Goal: Book appointment/travel/reservation

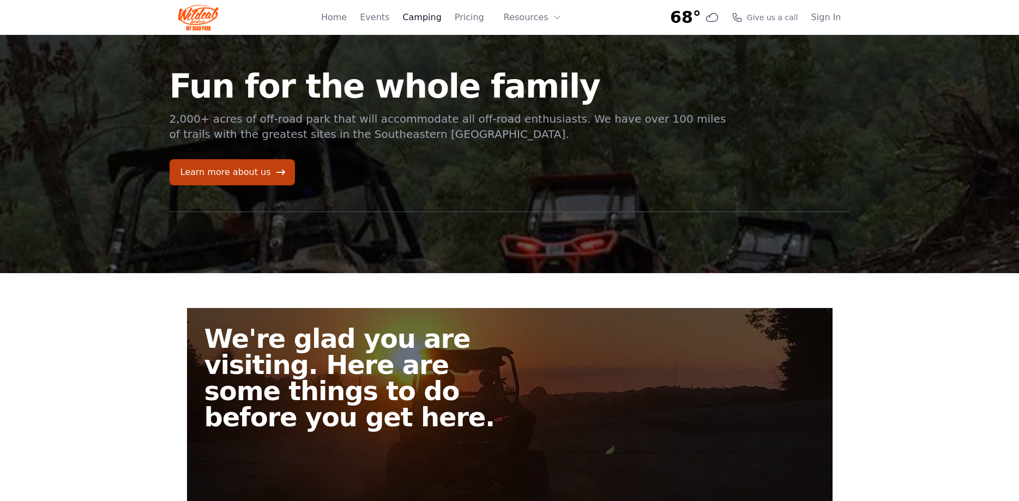
click at [435, 17] on link "Camping" at bounding box center [421, 17] width 39 height 13
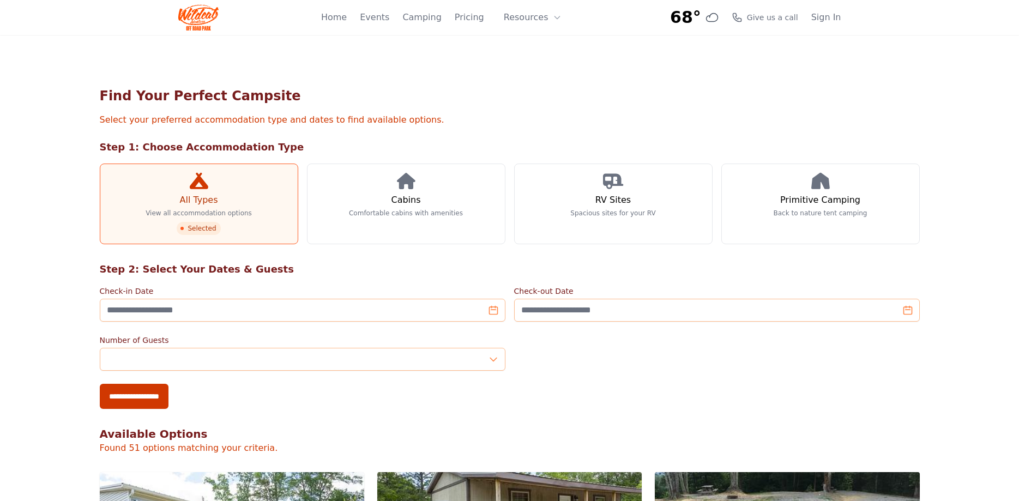
click at [256, 194] on link "All Types View all accommodation options Selected" at bounding box center [199, 204] width 198 height 81
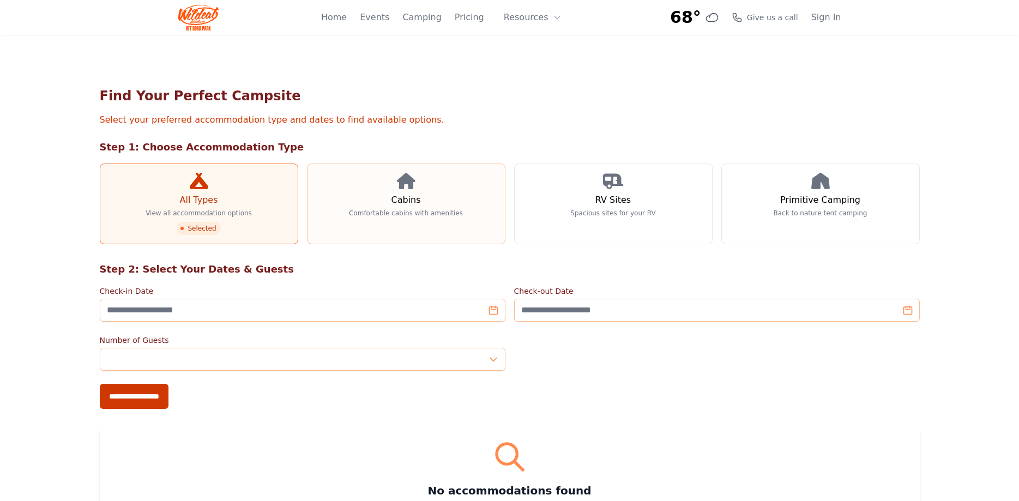
click at [428, 200] on link "Cabins Comfortable cabins with amenities" at bounding box center [406, 204] width 198 height 81
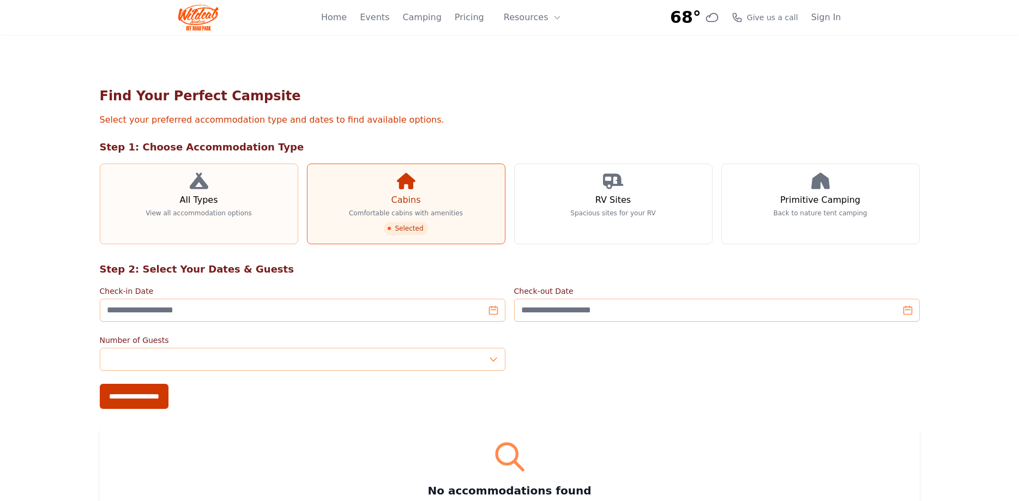
click at [206, 188] on icon at bounding box center [199, 181] width 19 height 16
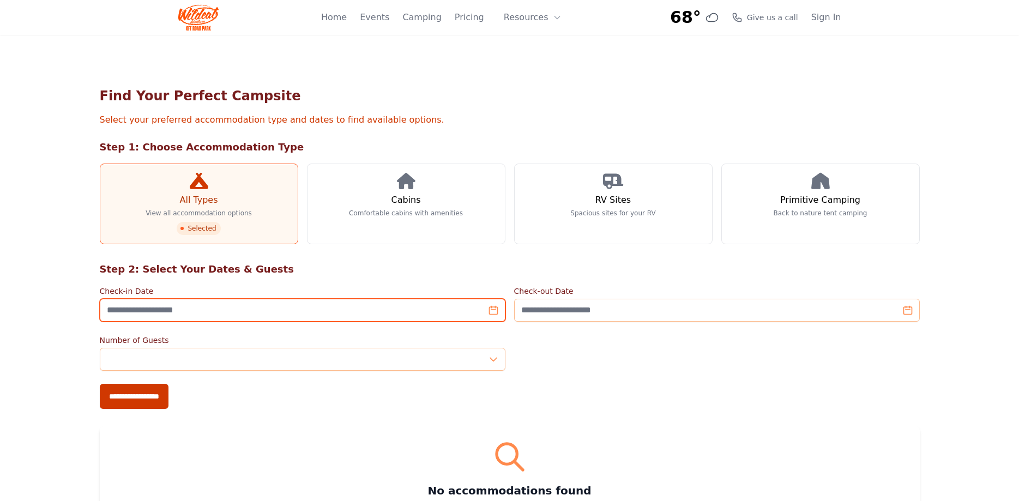
click at [493, 312] on input "Check-in Date" at bounding box center [303, 310] width 406 height 23
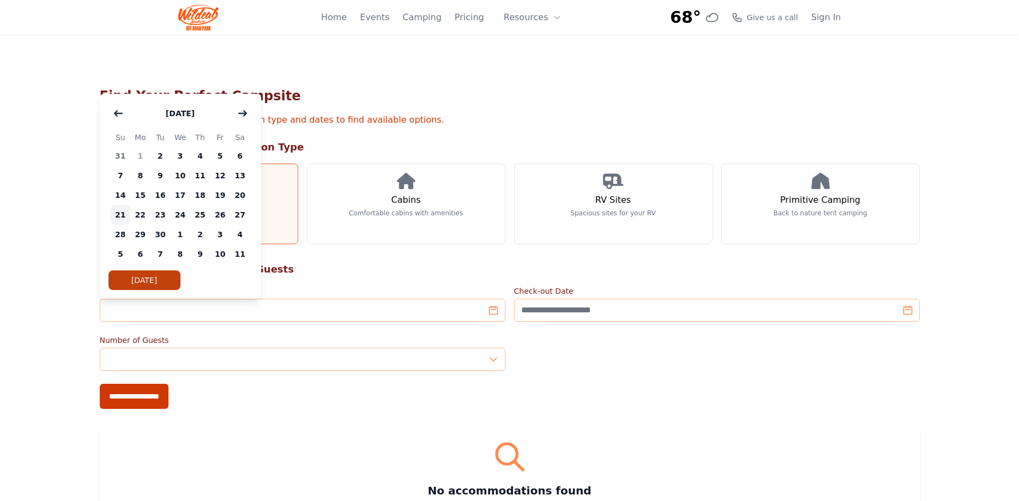
click at [123, 217] on span "21" at bounding box center [121, 215] width 20 height 20
type input "**********"
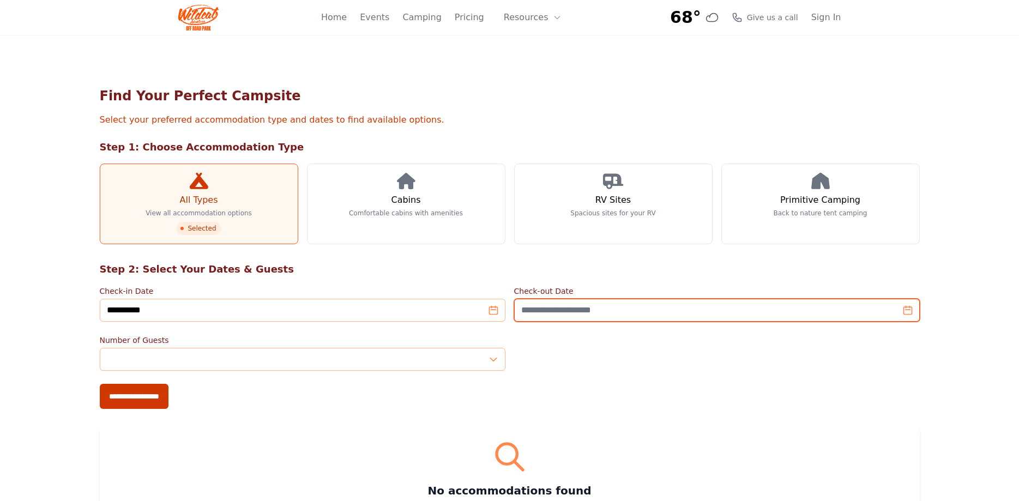
click at [756, 315] on input "Check-out Date" at bounding box center [717, 310] width 406 height 23
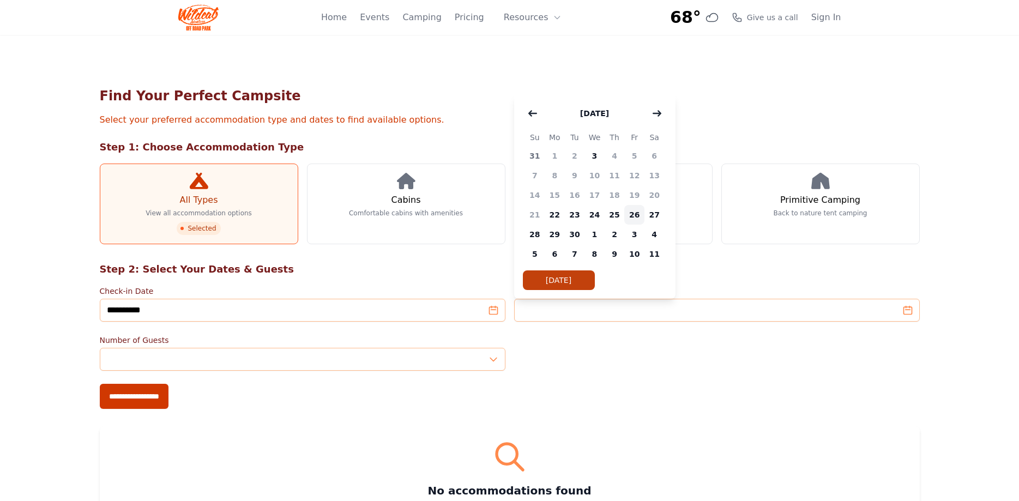
click at [630, 215] on span "26" at bounding box center [634, 215] width 20 height 20
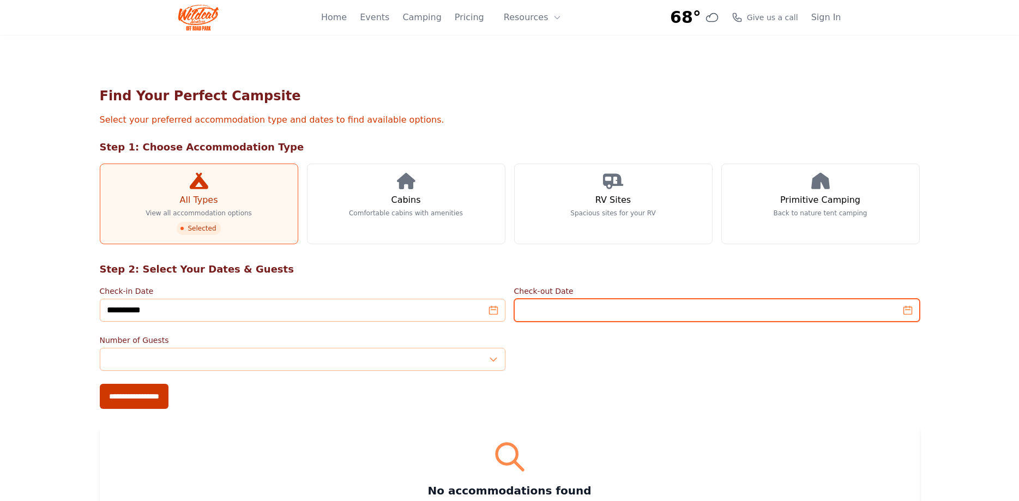
type input "**********"
type input "*"
click at [493, 358] on input "*" at bounding box center [303, 359] width 406 height 23
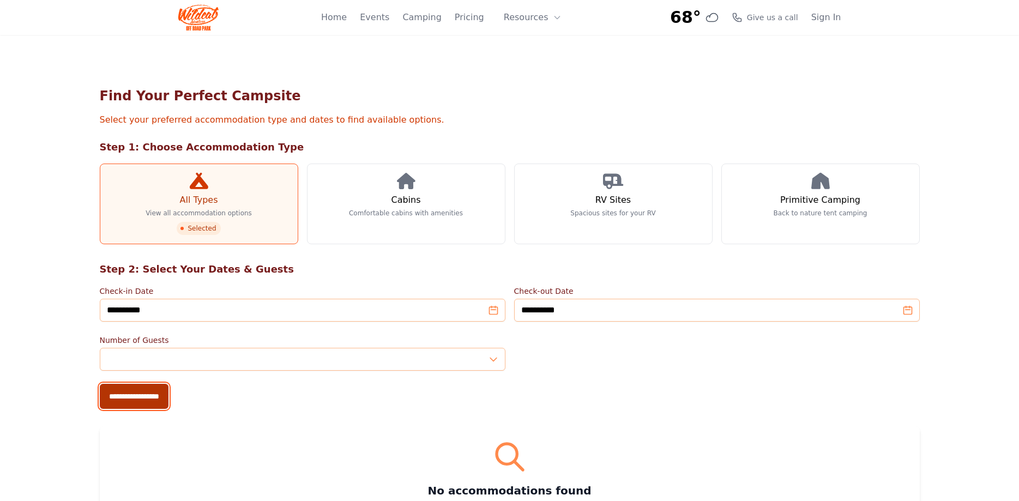
click at [148, 397] on input "**********" at bounding box center [134, 396] width 69 height 25
type input "**********"
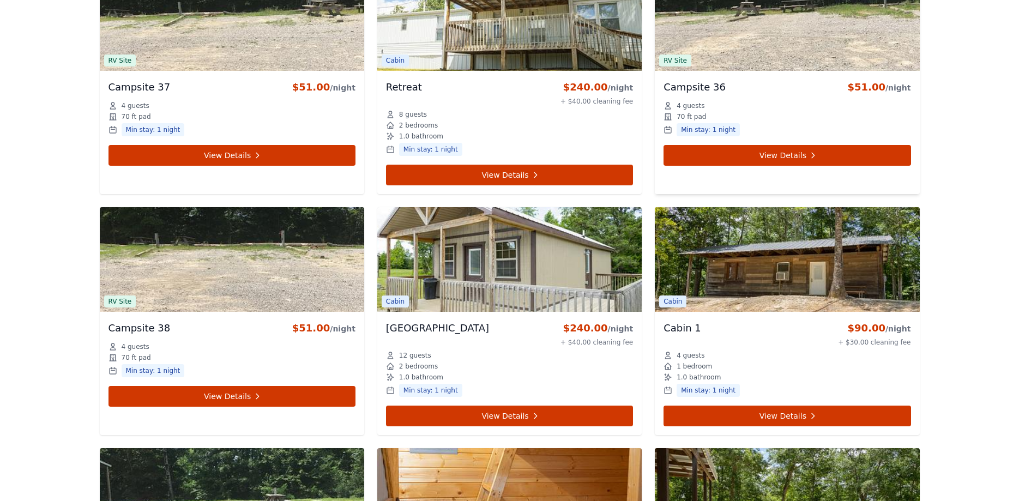
scroll to position [2169, 0]
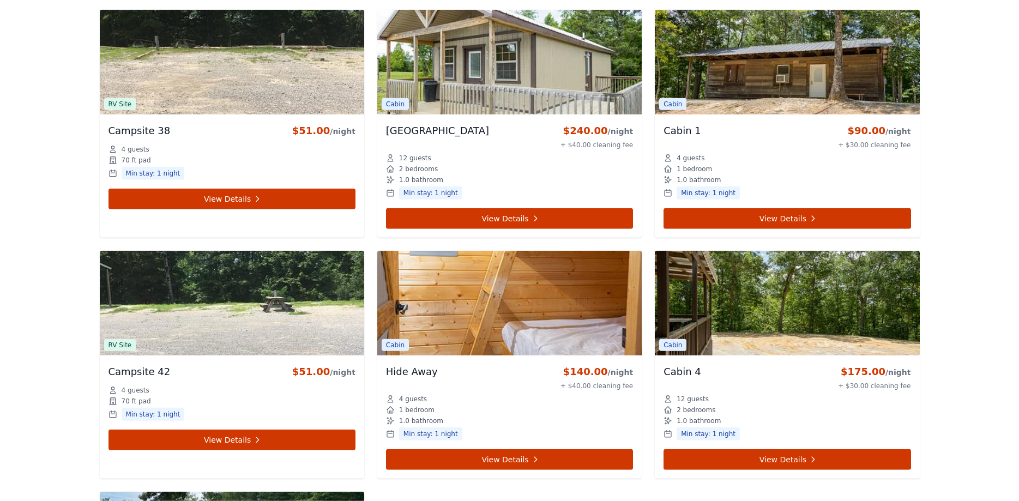
scroll to position [2336, 0]
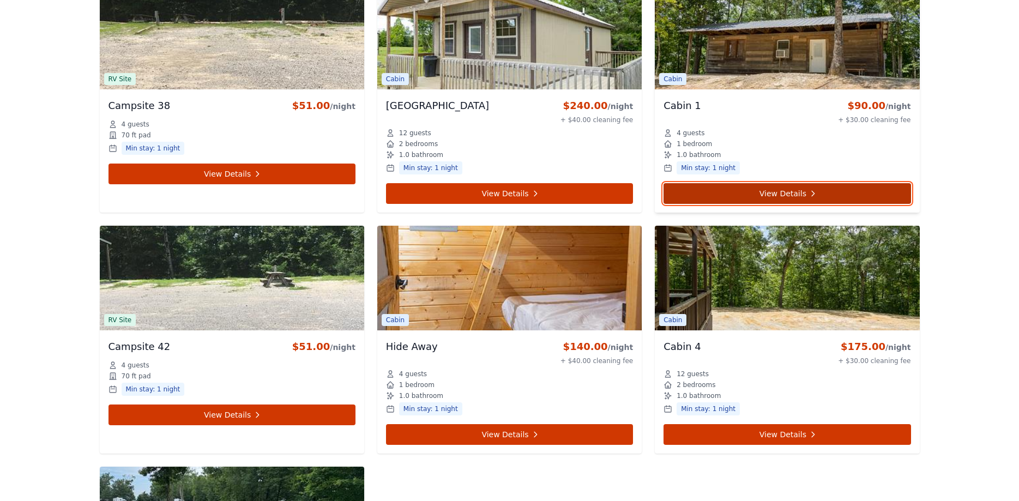
click at [796, 190] on link "View Details" at bounding box center [787, 193] width 247 height 21
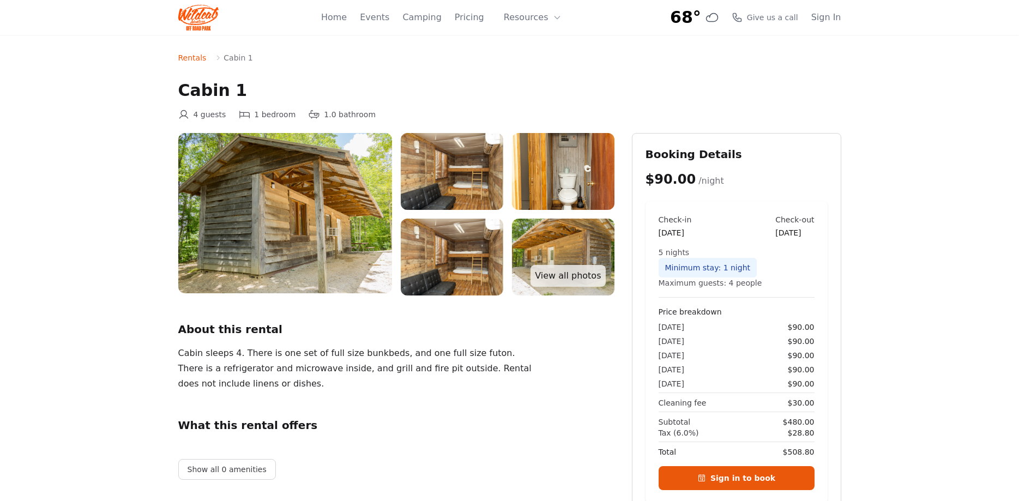
click at [418, 188] on img at bounding box center [452, 171] width 103 height 77
click at [581, 280] on link "View all photos" at bounding box center [568, 276] width 75 height 22
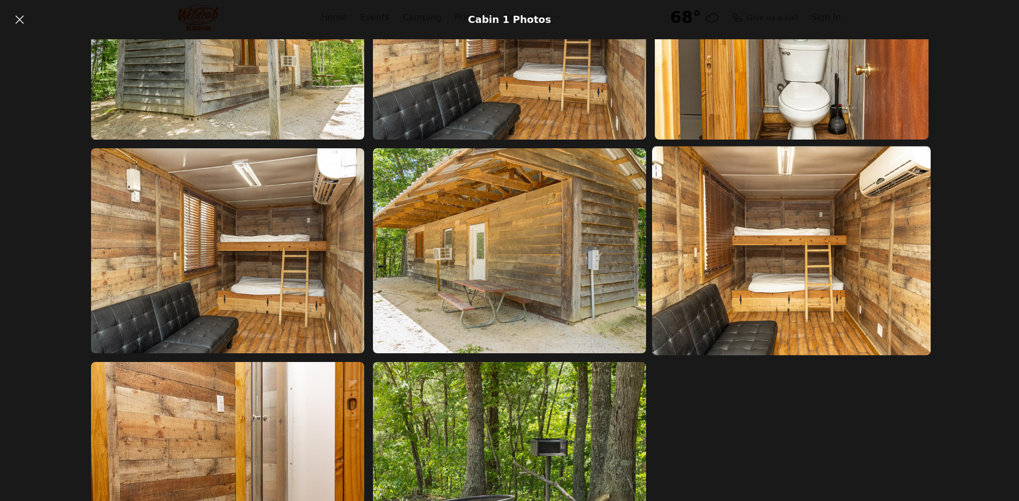
scroll to position [188, 0]
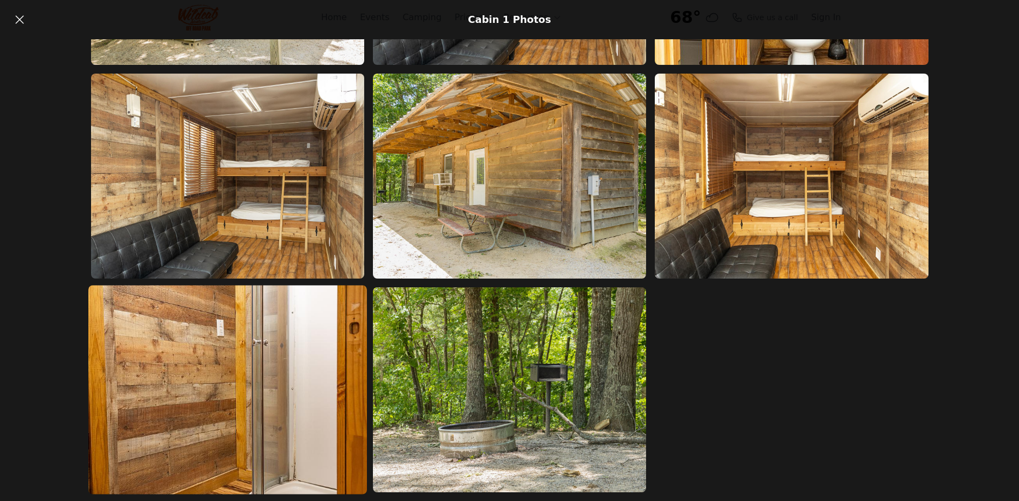
click at [231, 378] on img at bounding box center [227, 389] width 279 height 209
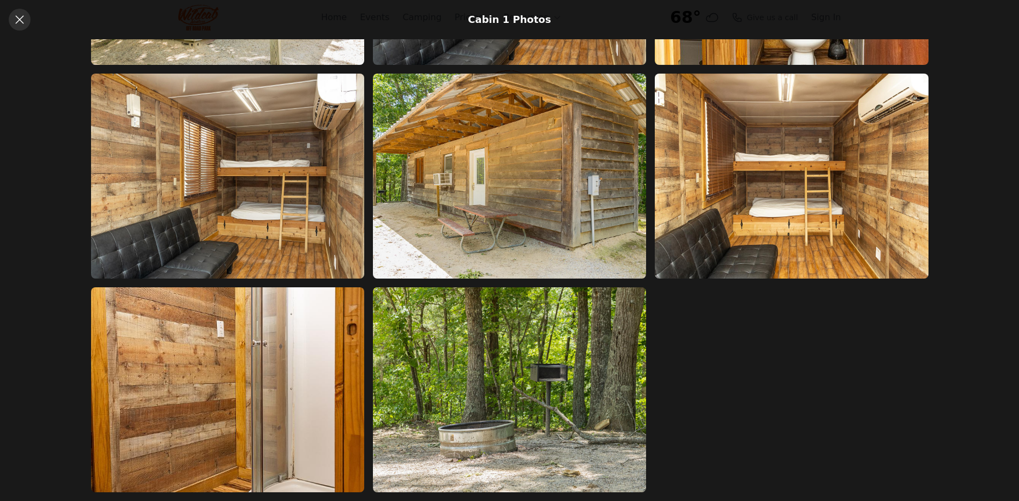
click at [25, 13] on icon at bounding box center [19, 19] width 13 height 13
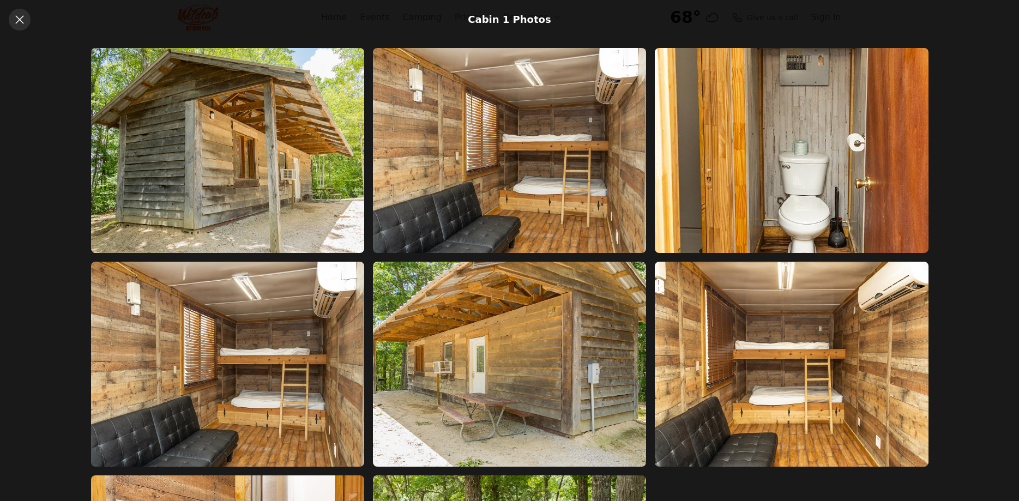
click at [17, 24] on icon at bounding box center [19, 19] width 13 height 13
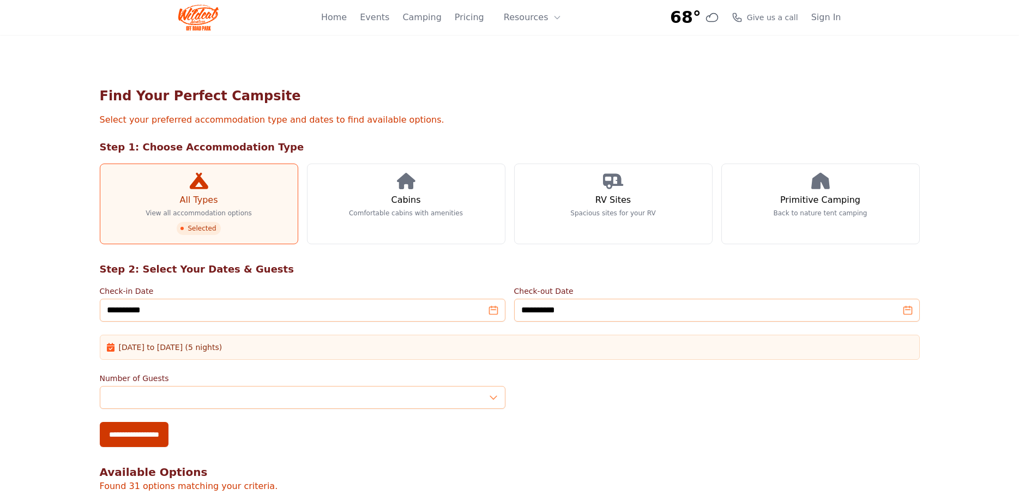
scroll to position [2336, 0]
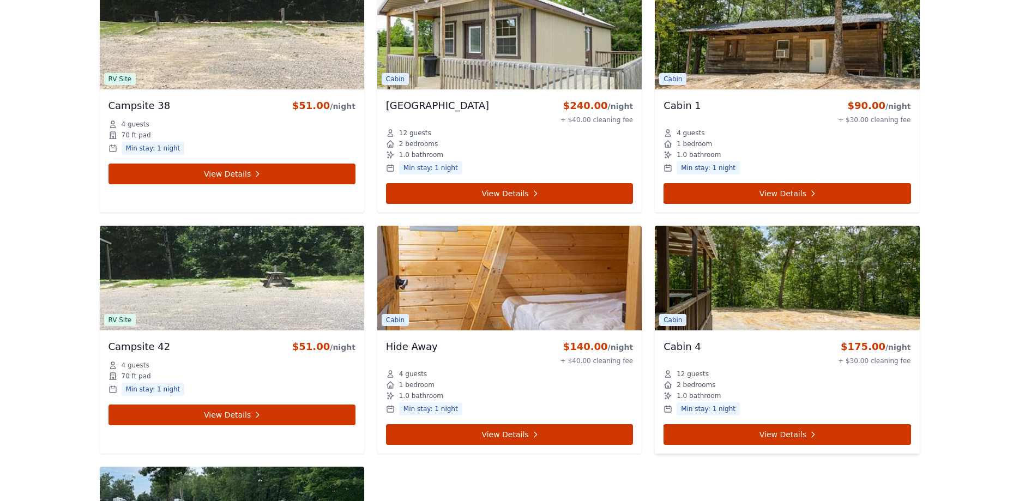
click at [754, 287] on img at bounding box center [787, 278] width 264 height 105
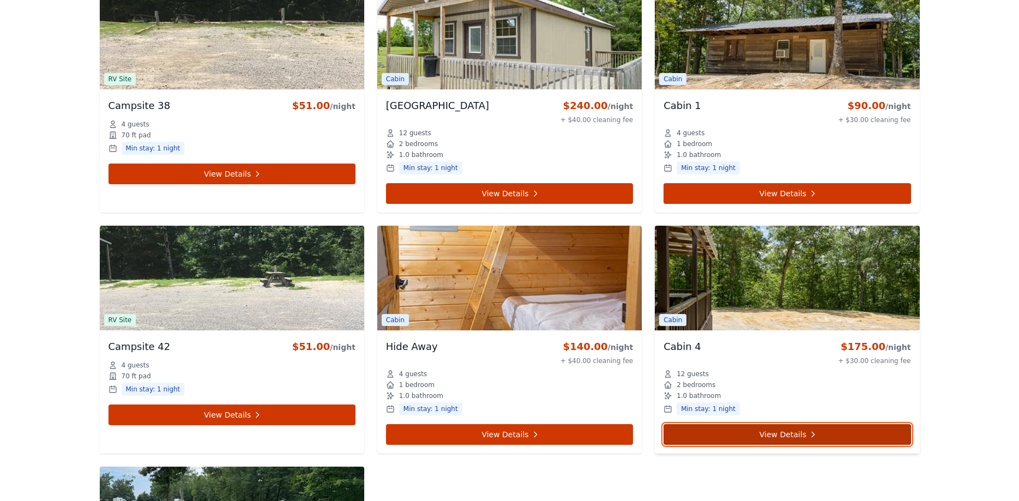
click at [798, 436] on link "View Details" at bounding box center [787, 434] width 247 height 21
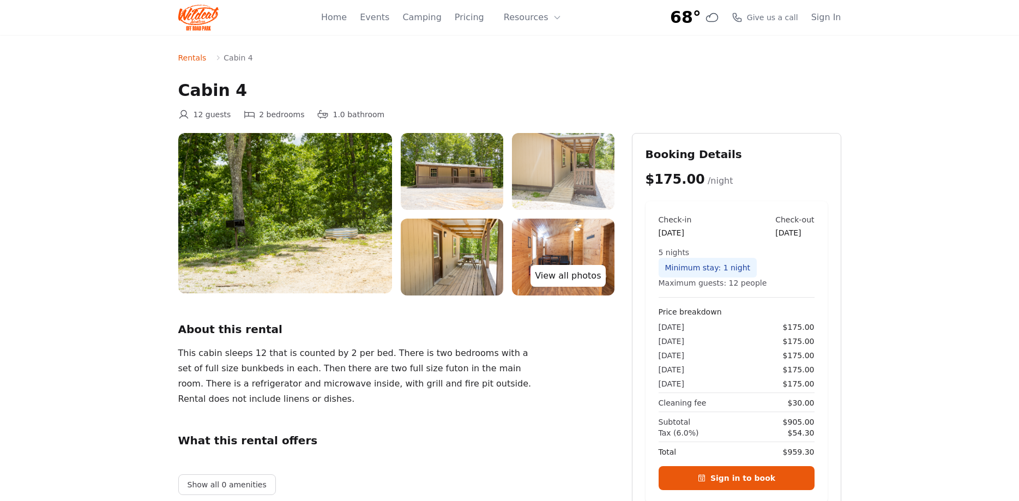
click at [559, 273] on link "View all photos" at bounding box center [568, 276] width 75 height 22
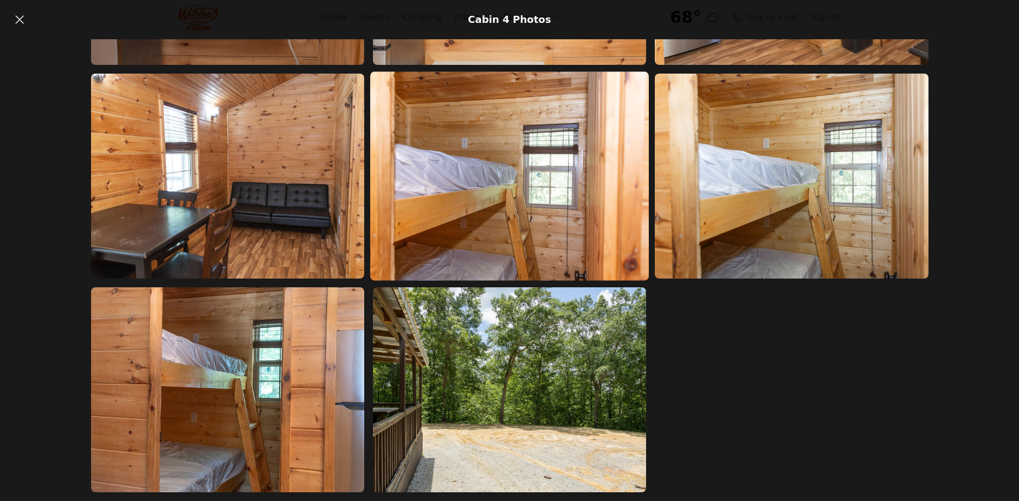
scroll to position [356, 0]
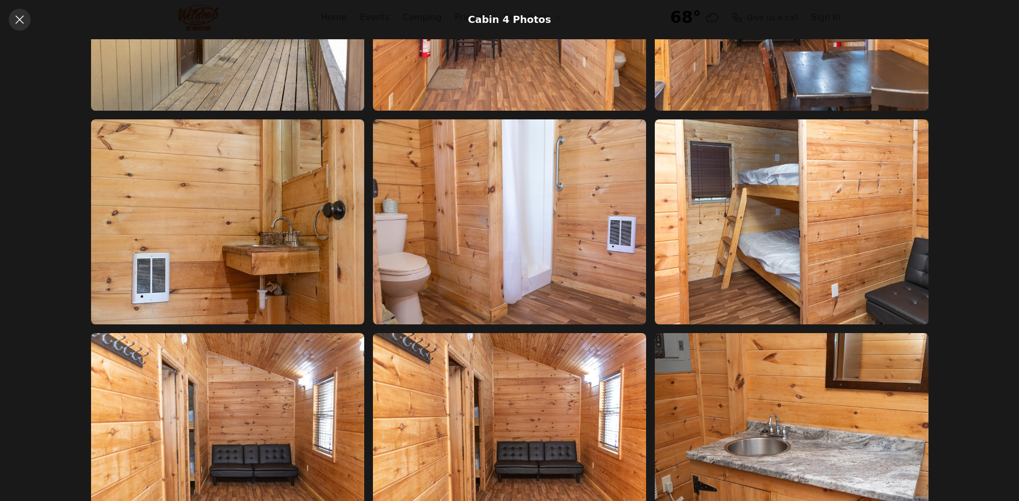
click at [19, 21] on icon at bounding box center [19, 19] width 8 height 8
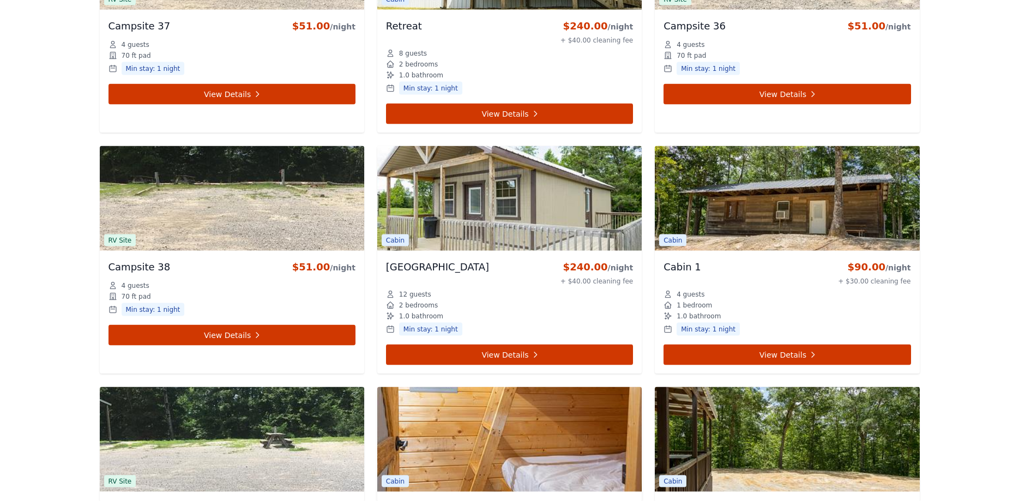
scroll to position [2169, 0]
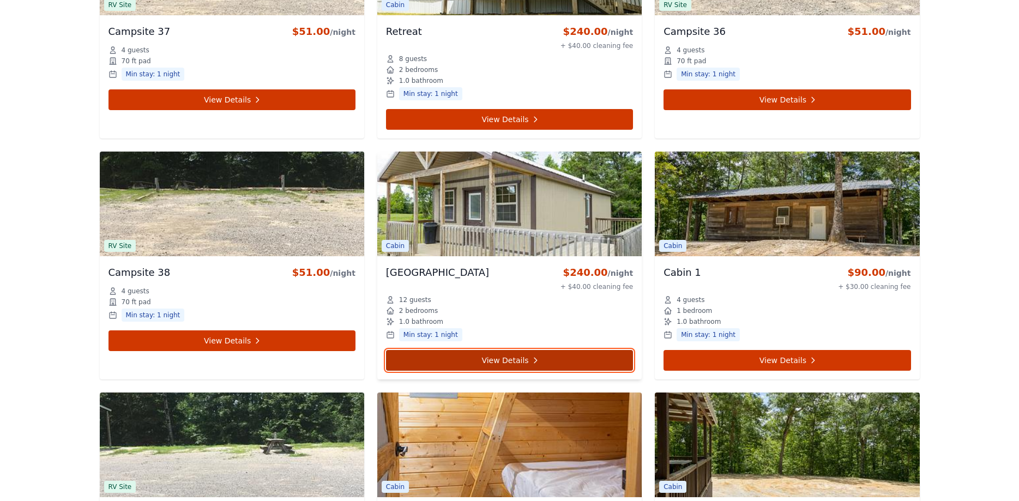
click at [531, 362] on icon at bounding box center [535, 360] width 9 height 9
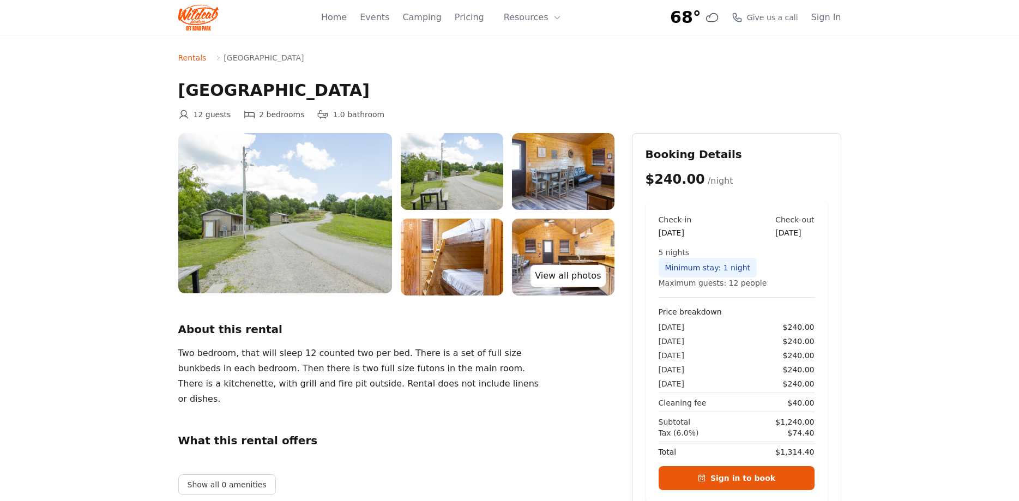
click at [571, 278] on link "View all photos" at bounding box center [568, 276] width 75 height 22
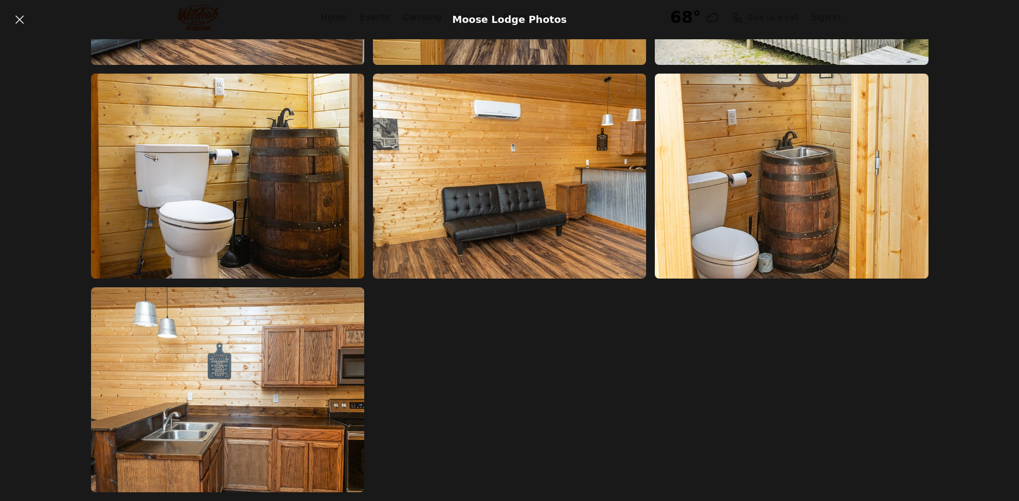
scroll to position [493, 0]
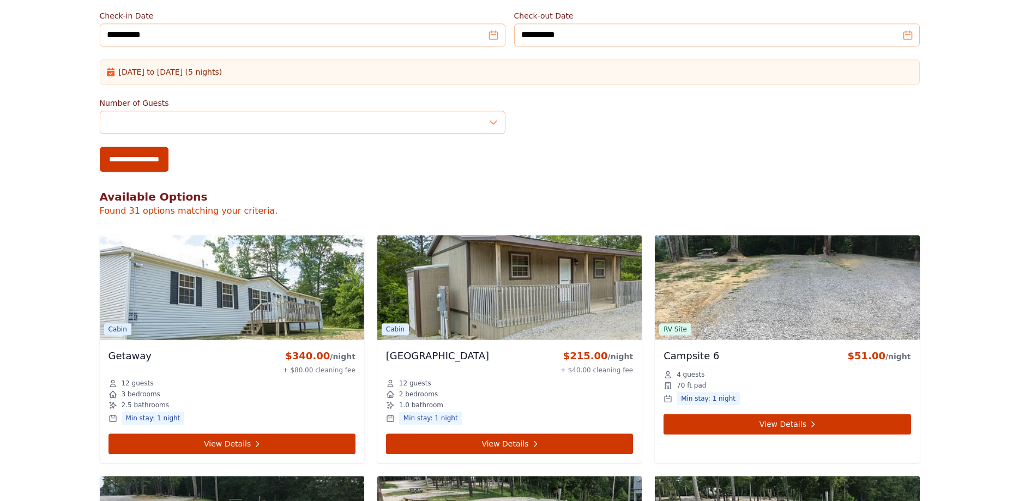
scroll to position [334, 0]
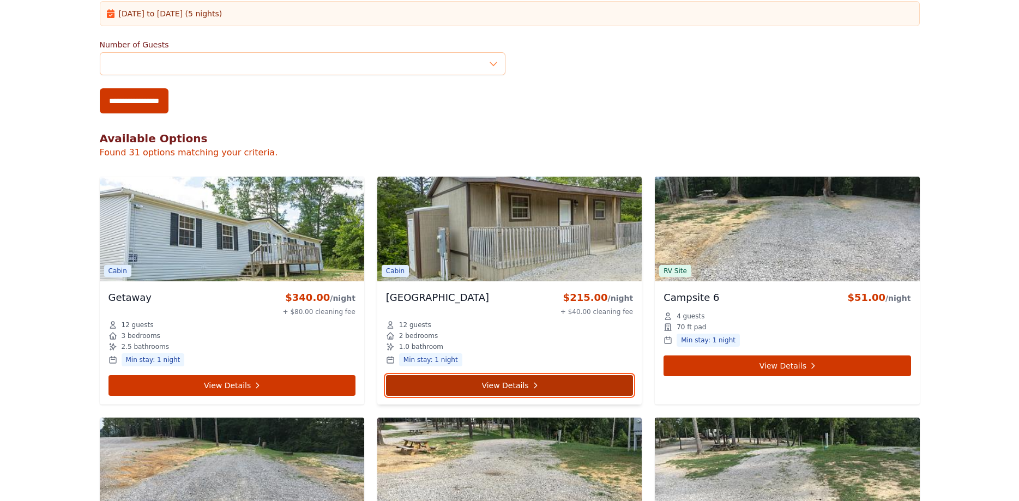
click at [531, 382] on icon at bounding box center [535, 385] width 9 height 9
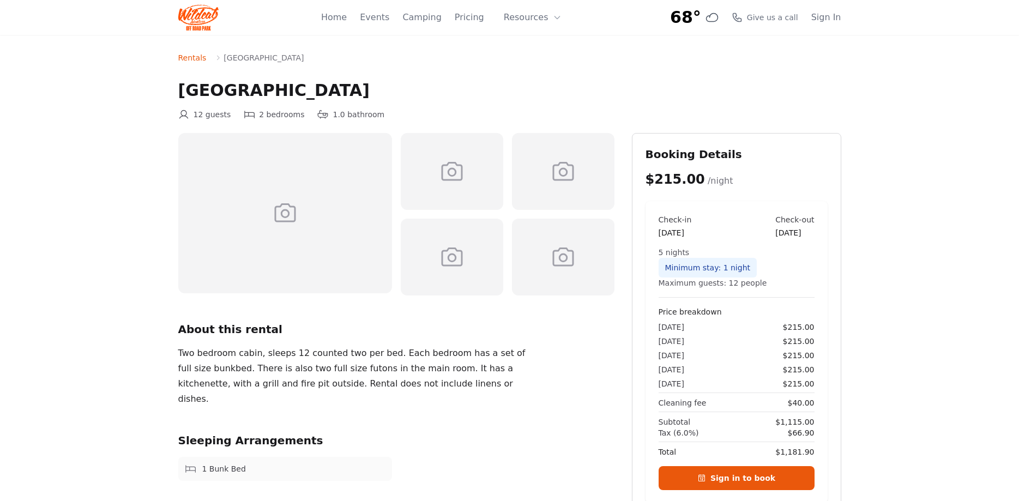
scroll to position [334, 0]
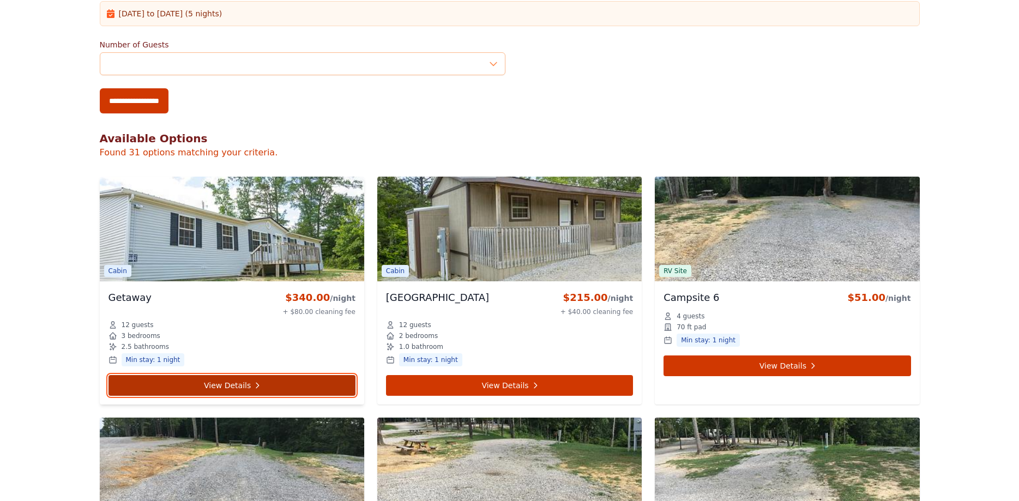
click at [267, 383] on link "View Details" at bounding box center [232, 385] width 247 height 21
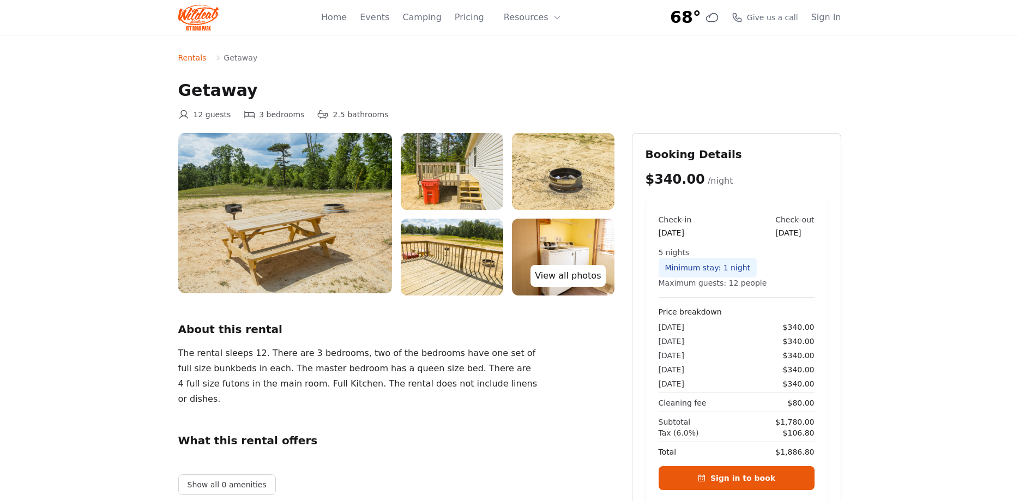
click at [564, 278] on link "View all photos" at bounding box center [568, 276] width 75 height 22
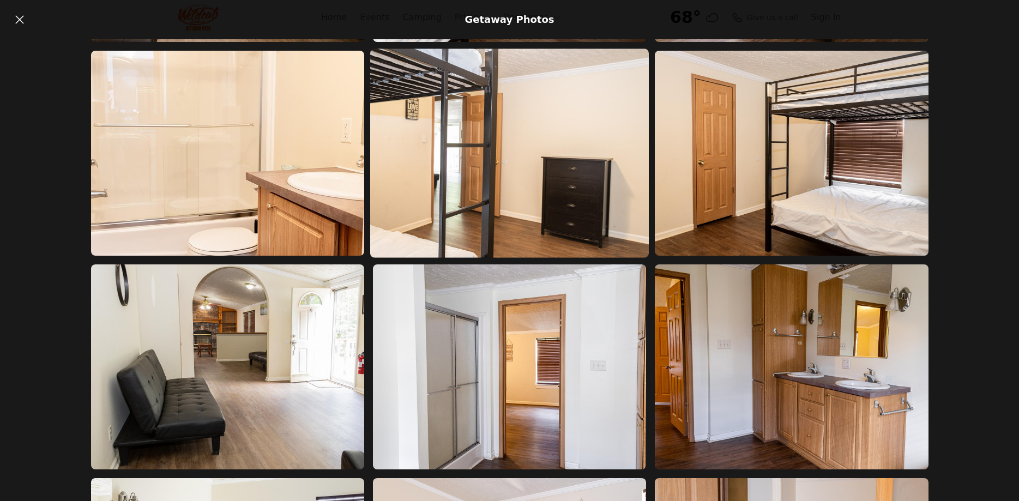
scroll to position [661, 0]
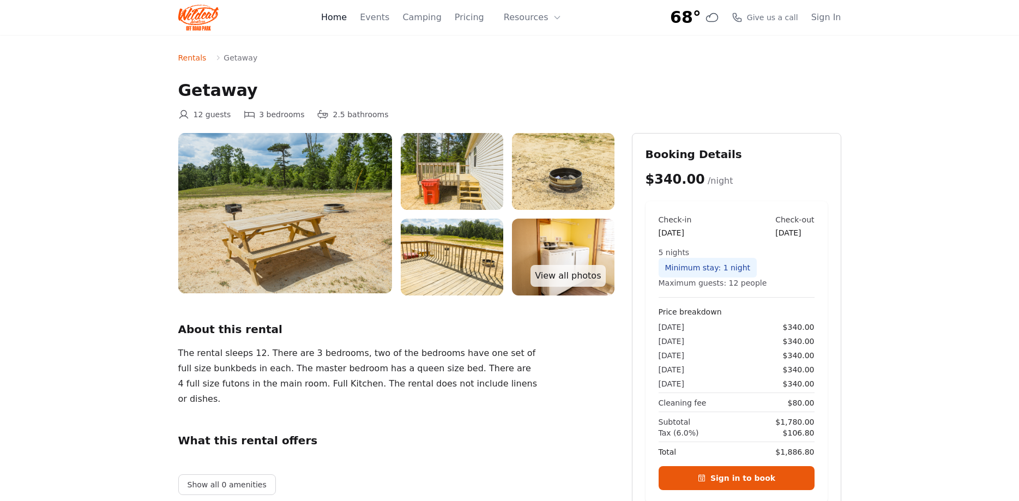
click at [347, 21] on link "Home" at bounding box center [334, 17] width 26 height 13
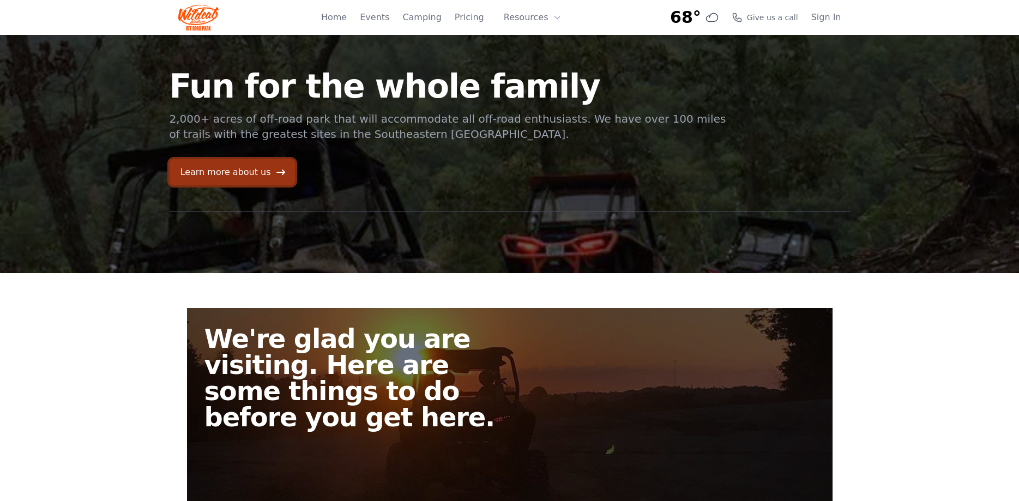
click at [252, 171] on link "Learn more about us" at bounding box center [232, 172] width 125 height 26
click at [389, 21] on link "Events" at bounding box center [374, 17] width 29 height 13
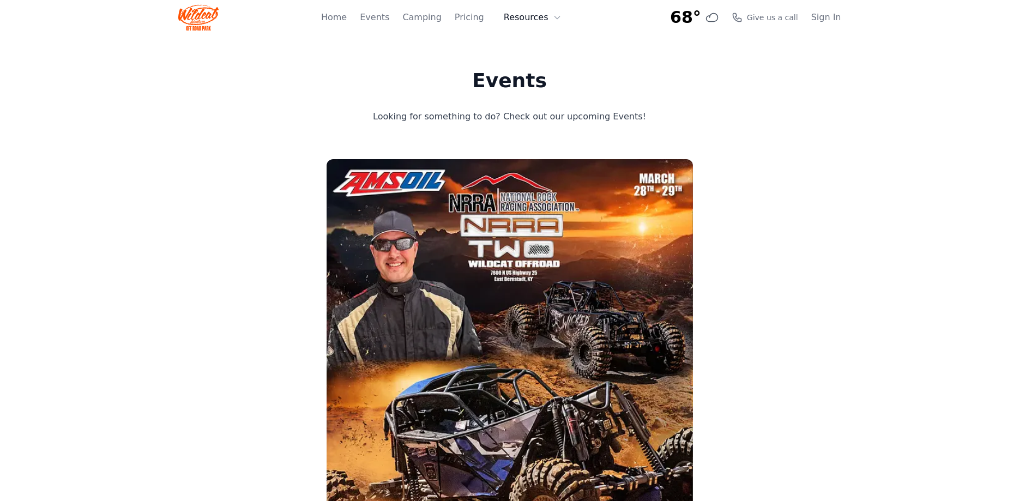
click at [557, 14] on icon at bounding box center [557, 17] width 9 height 9
click at [347, 21] on link "Home" at bounding box center [334, 17] width 26 height 13
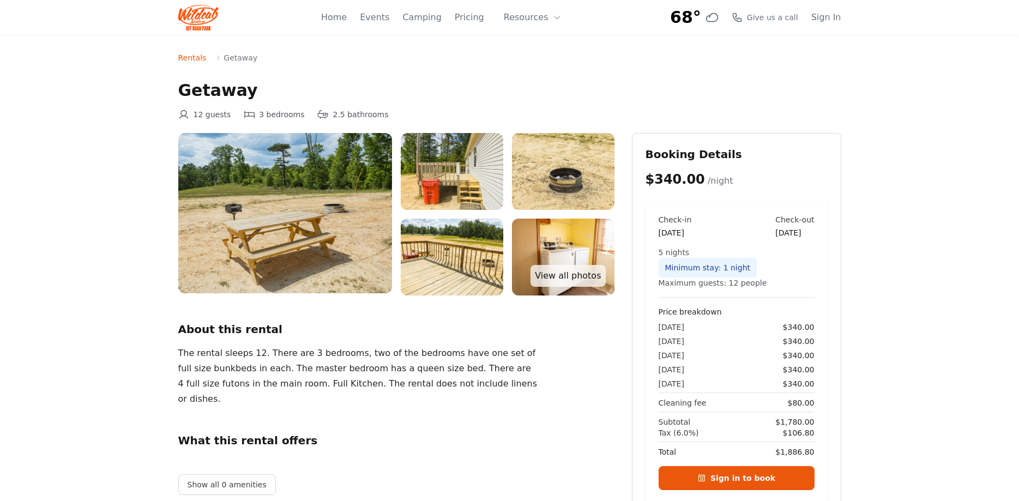
scroll to position [334, 0]
